Goal: Task Accomplishment & Management: Use online tool/utility

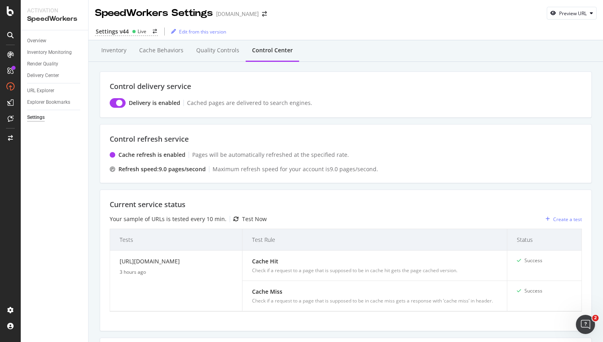
click at [345, 66] on div "Inventory Cache behaviors Quality Controls Control Center" at bounding box center [346, 59] width 492 height 26
click at [298, 38] on div "Settings v44 Live Edit from this version" at bounding box center [346, 31] width 515 height 17
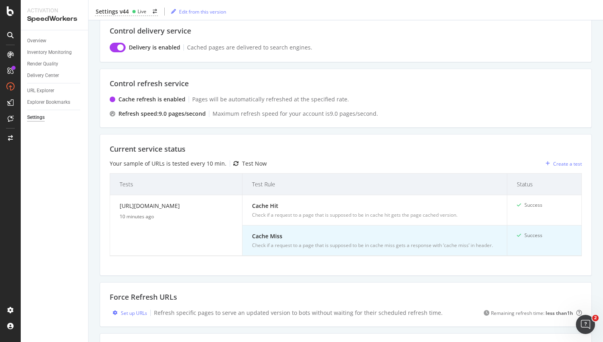
scroll to position [154, 0]
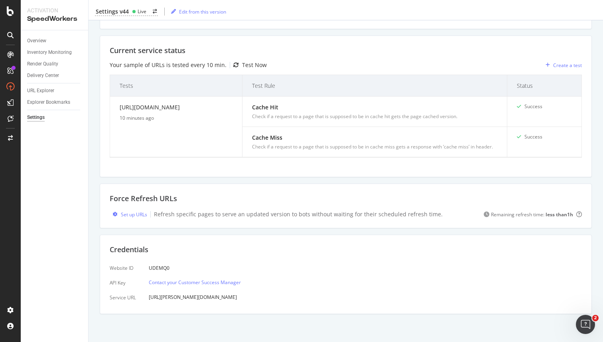
click at [511, 205] on div "Force Refresh URLs Set up URLs Refresh specific pages to serve an updated versi…" at bounding box center [346, 206] width 492 height 45
